Goal: Find specific page/section: Locate a particular part of the current website

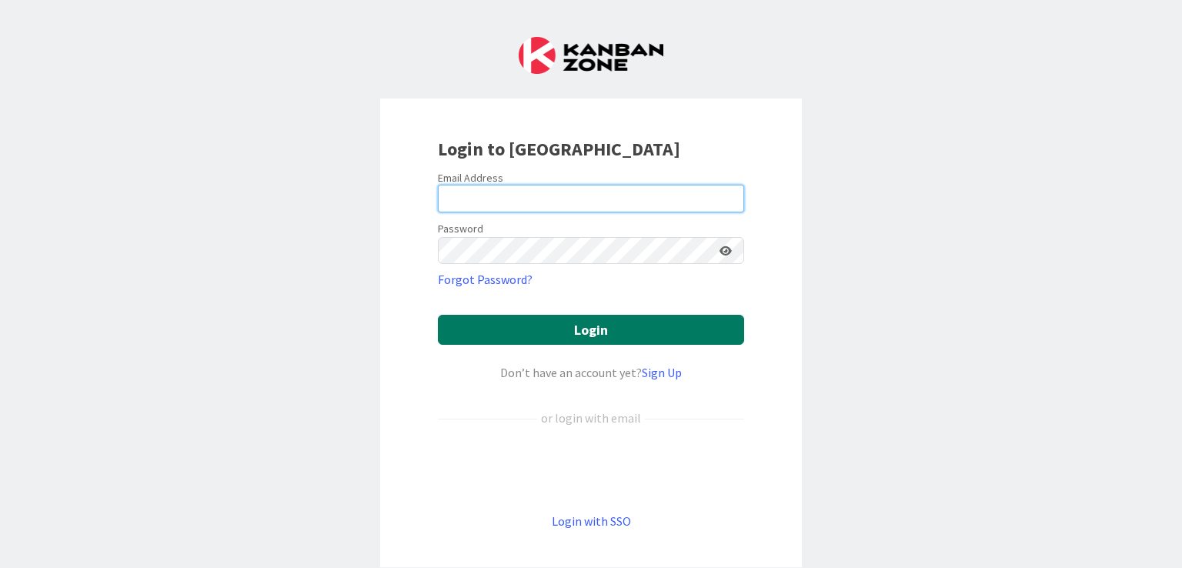
type input "[EMAIL_ADDRESS][DOMAIN_NAME]"
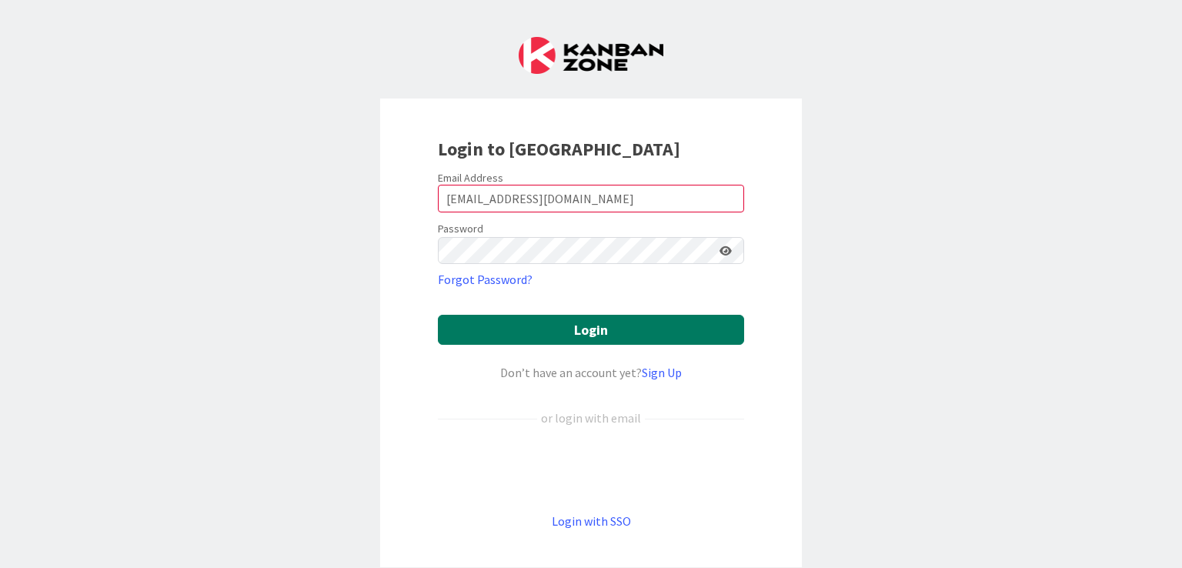
click at [578, 318] on button "Login" at bounding box center [591, 330] width 306 height 30
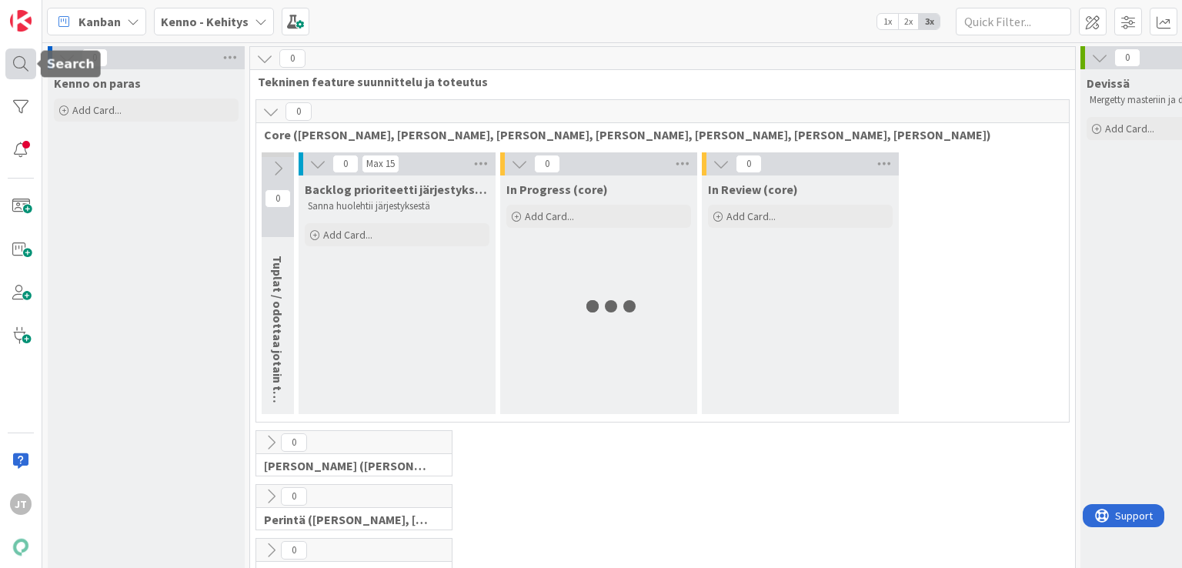
click at [30, 66] on div at bounding box center [20, 63] width 31 height 31
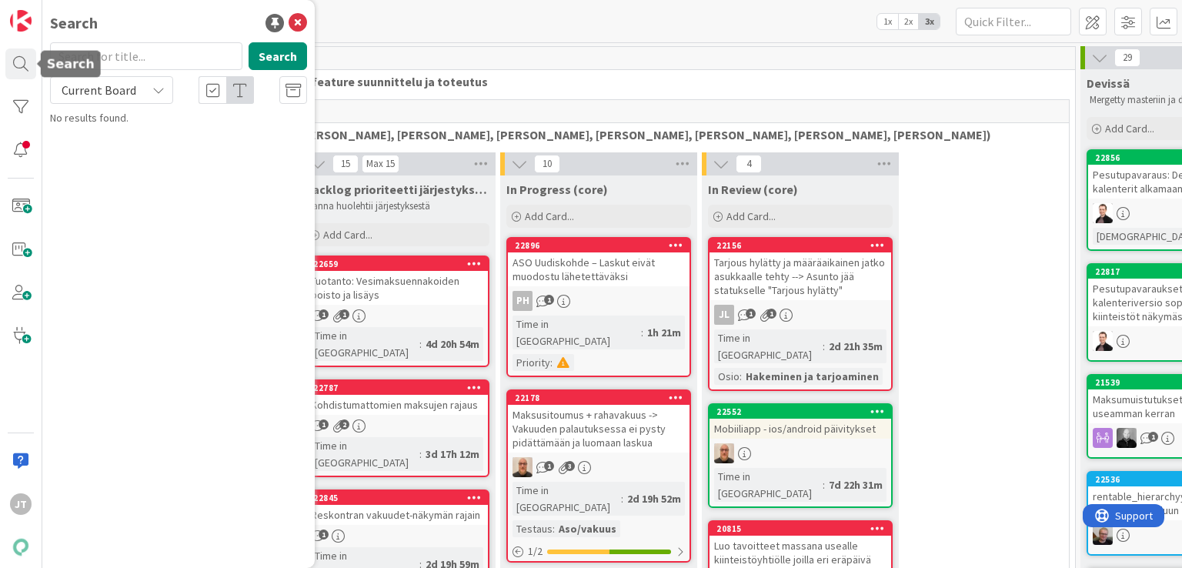
click at [142, 87] on div "Current Board" at bounding box center [111, 90] width 123 height 28
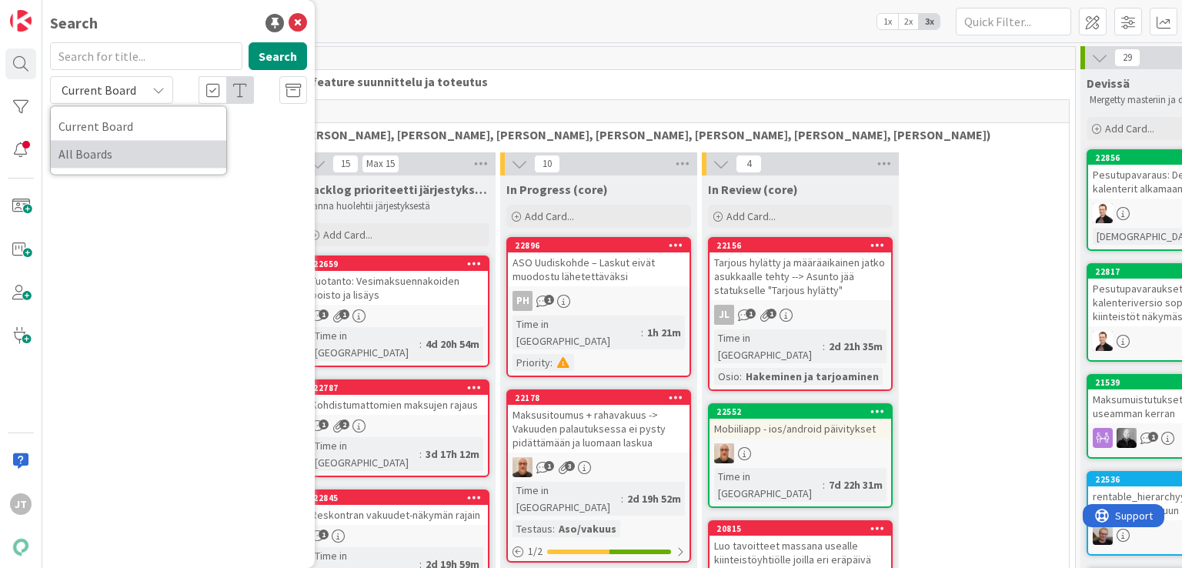
click at [125, 153] on span "All Boards" at bounding box center [138, 153] width 160 height 23
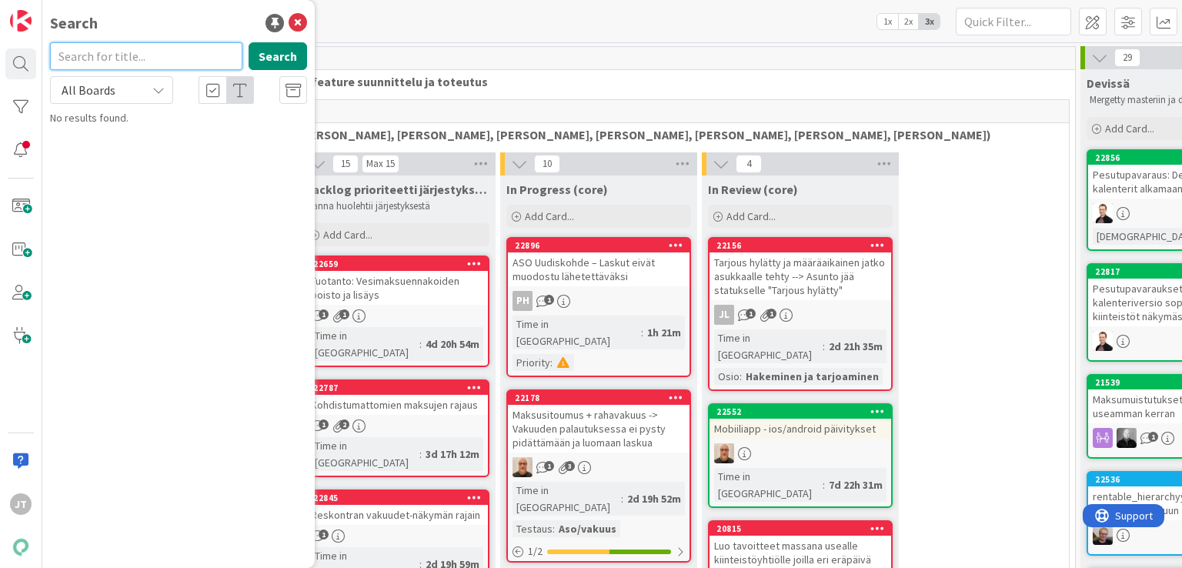
click at [158, 61] on input "text" at bounding box center [146, 56] width 192 height 28
paste input "16443"
type input "16443"
click at [281, 57] on button "Search" at bounding box center [278, 56] width 58 height 28
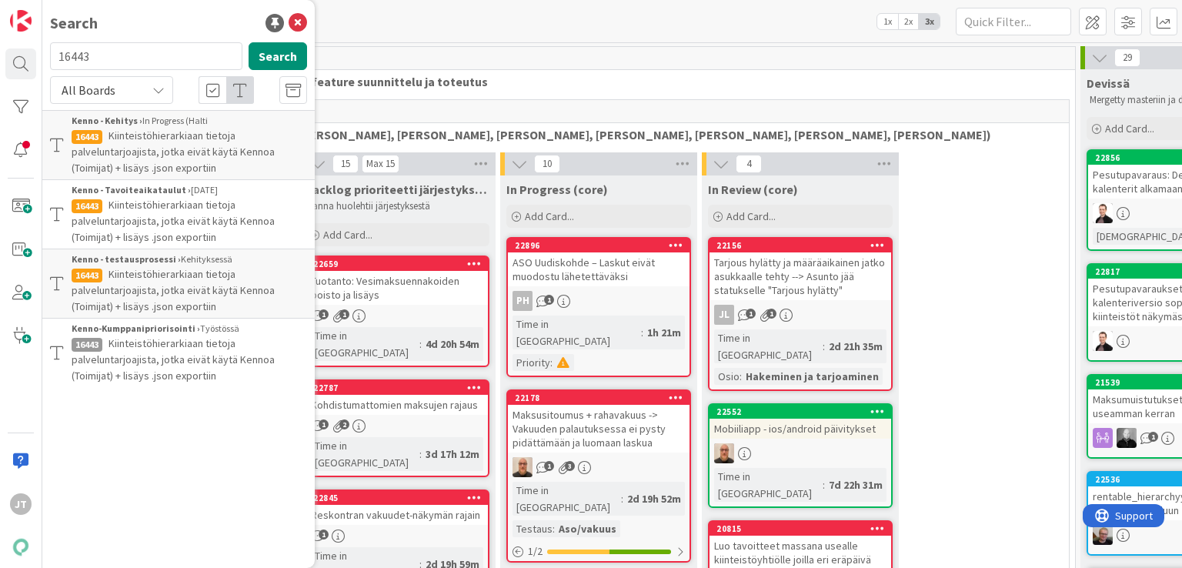
click at [236, 148] on span "Kiinteistöhierarkiaan tietoja palveluntarjoajista, jotka eivät käytä Kennoa (To…" at bounding box center [173, 152] width 203 height 46
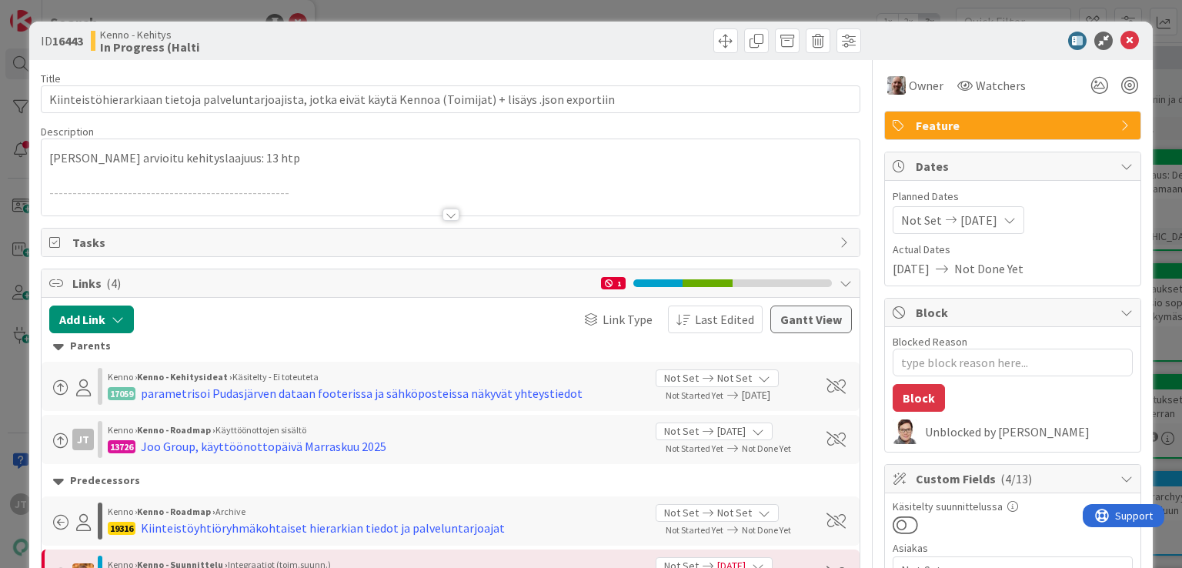
type textarea "x"
click at [451, 212] on div at bounding box center [451, 215] width 17 height 12
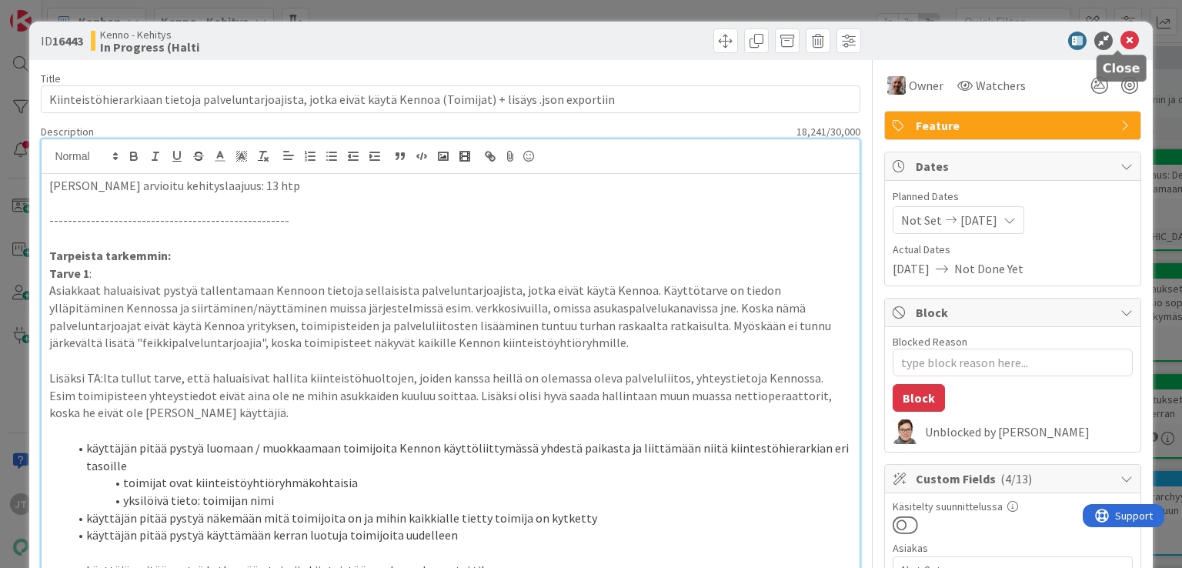
click at [1121, 38] on icon at bounding box center [1130, 41] width 18 height 18
